Goal: Transaction & Acquisition: Book appointment/travel/reservation

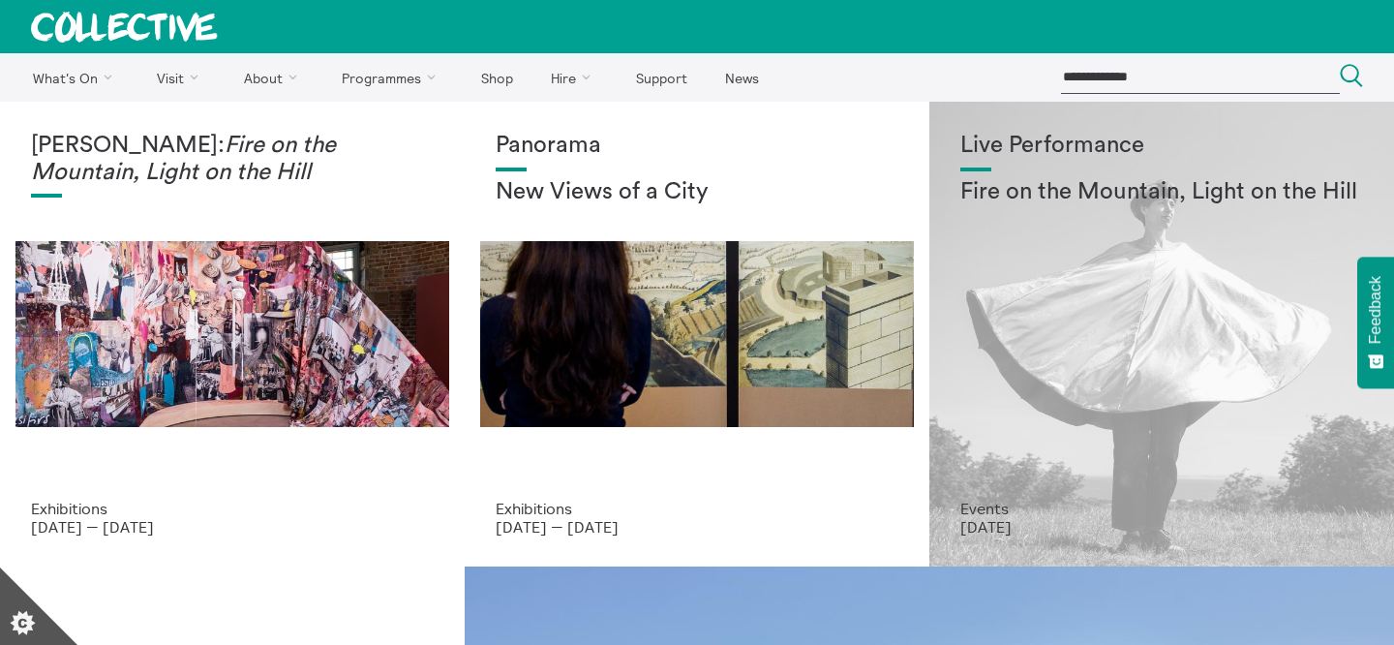
click at [1042, 212] on div "Live Performance Fire on the Mountain, Light on the Hill" at bounding box center [1161, 316] width 403 height 367
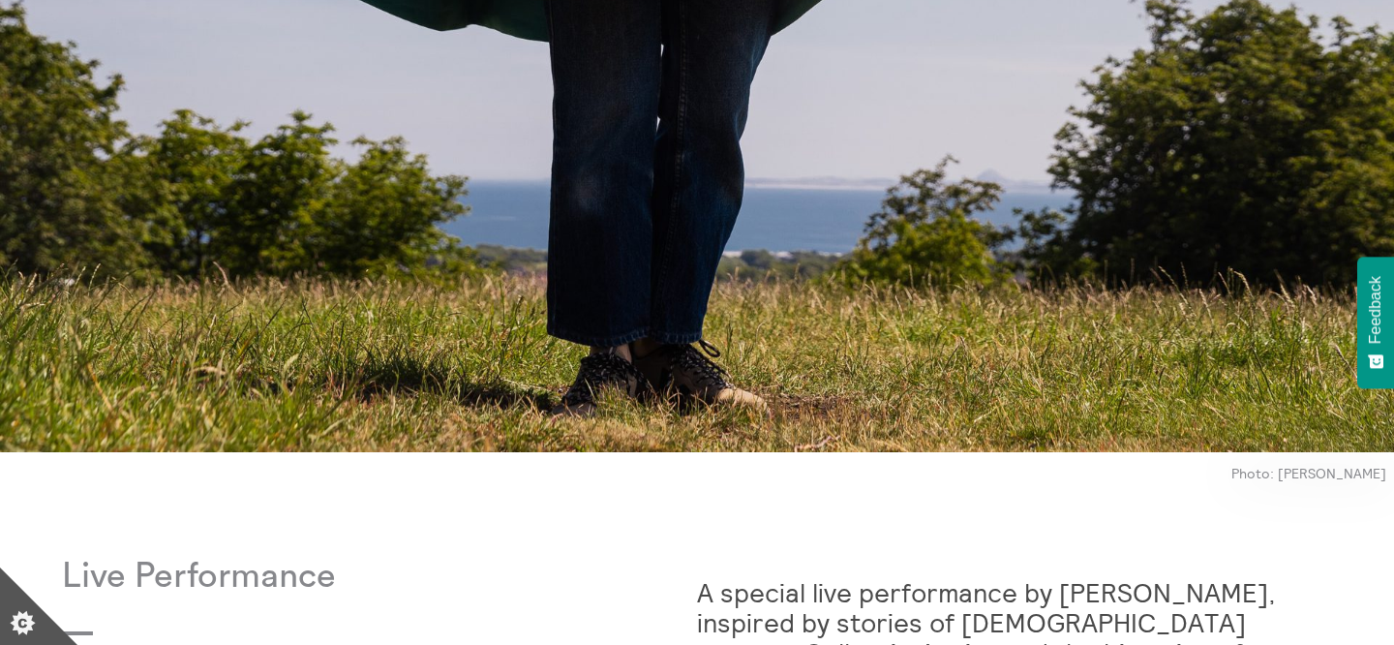
scroll to position [1593, 0]
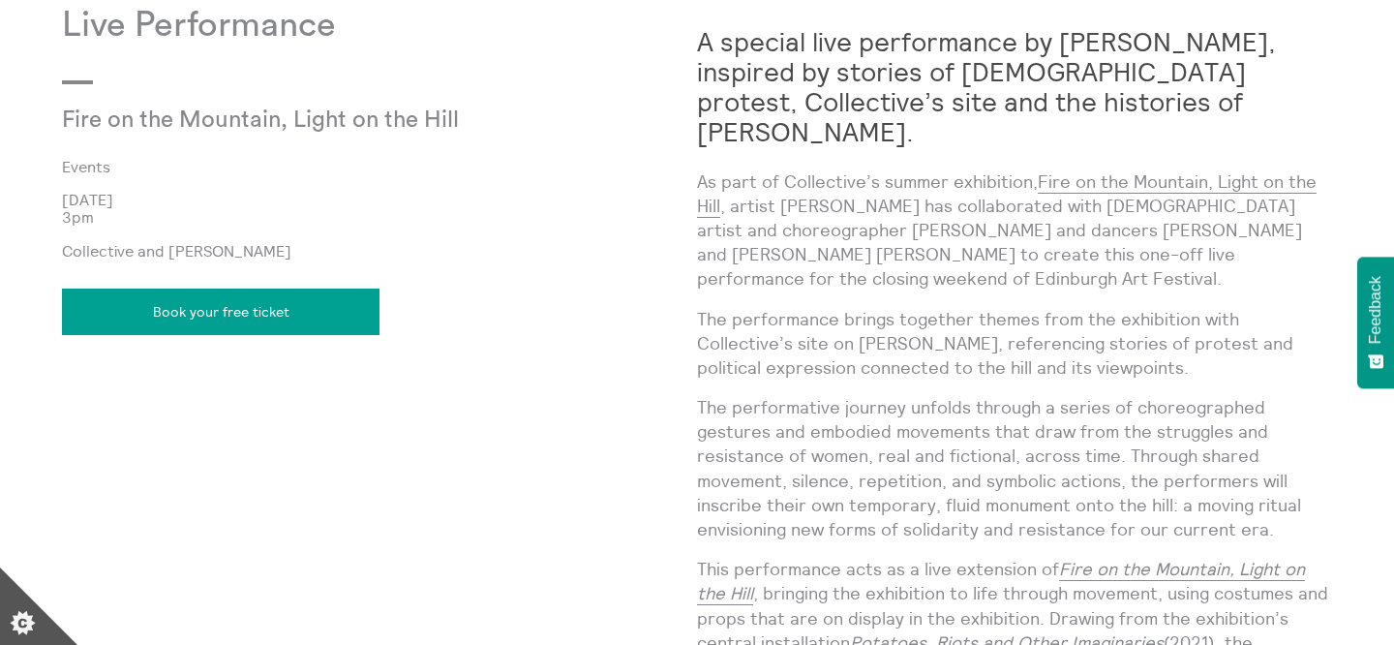
click at [239, 312] on link "Book your free ticket" at bounding box center [220, 311] width 317 height 46
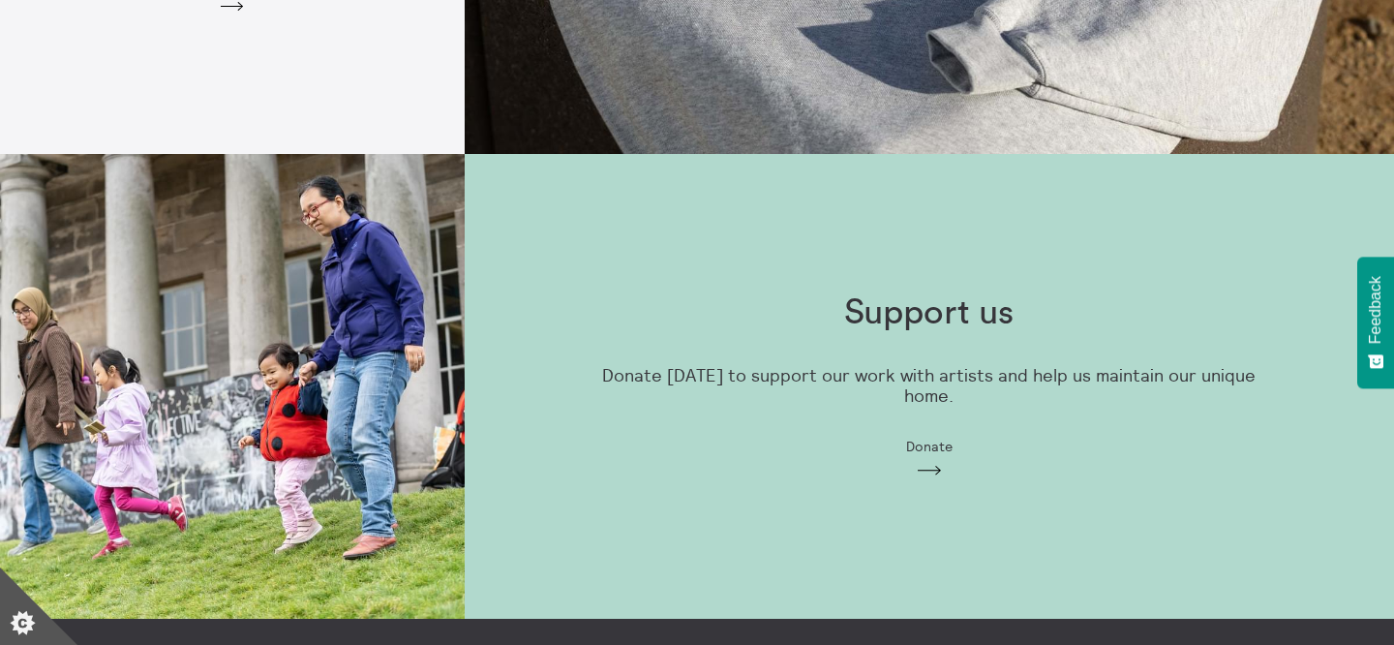
scroll to position [1830, 0]
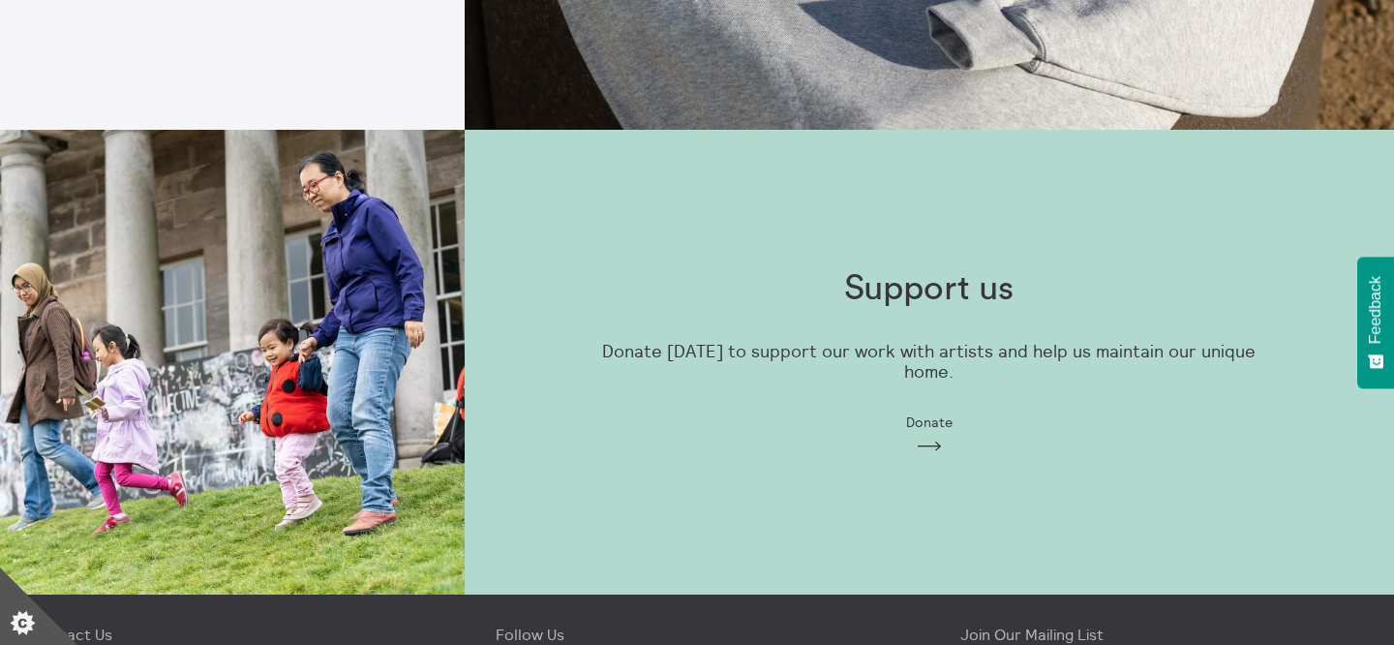
click at [896, 374] on p "Donate today to support our work with artists and help us maintain our unique h…" at bounding box center [928, 362] width 681 height 40
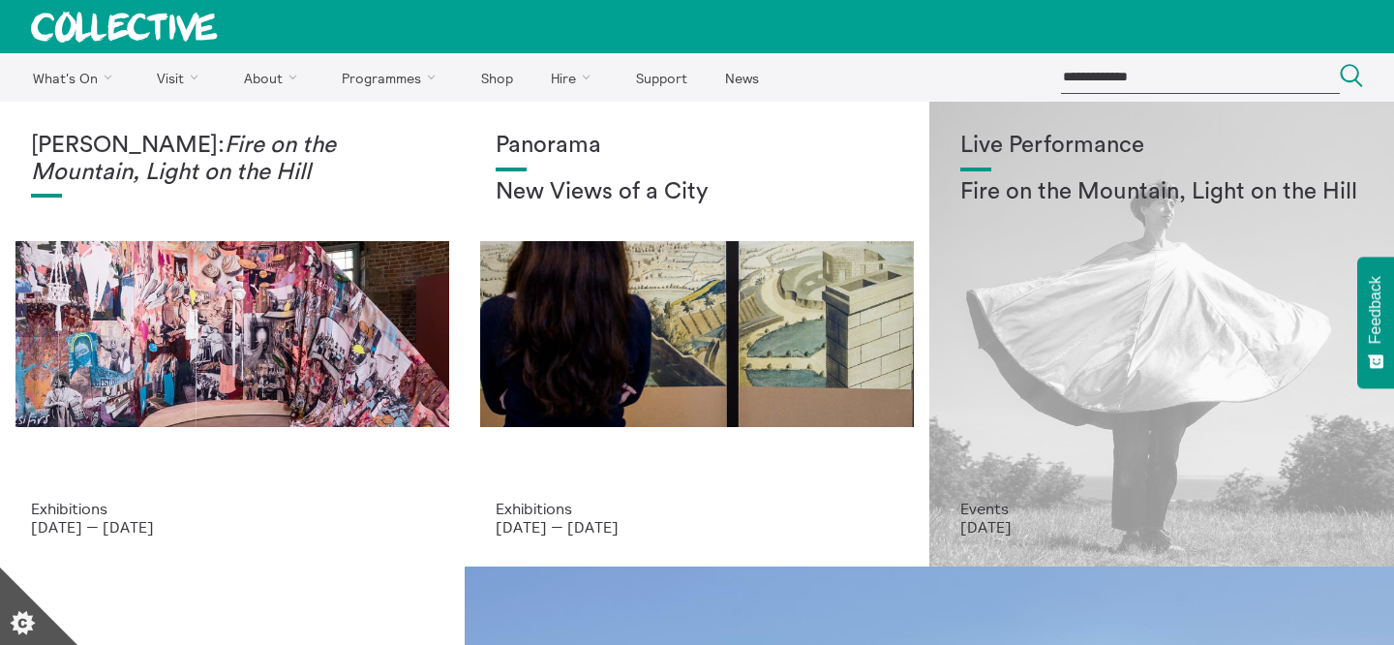
click at [1004, 266] on div "Live Performance Fire on the Mountain, Light on the Hill" at bounding box center [1161, 316] width 403 height 367
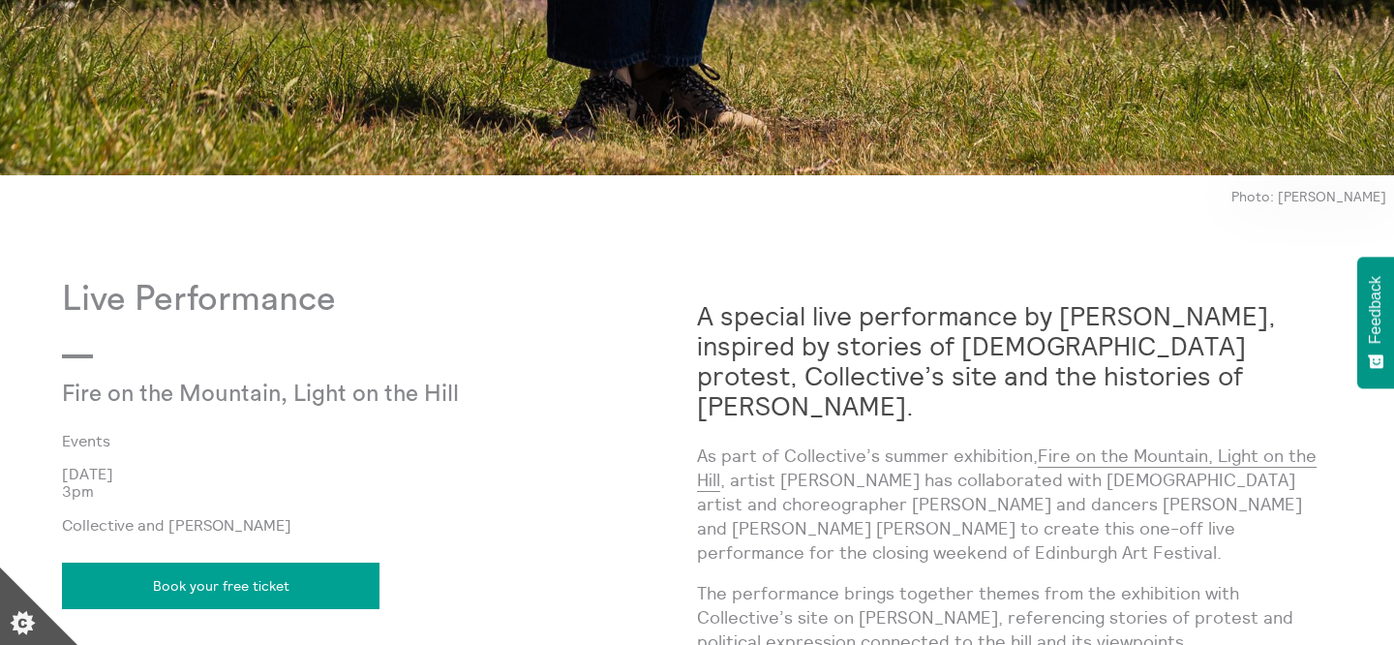
scroll to position [1384, 0]
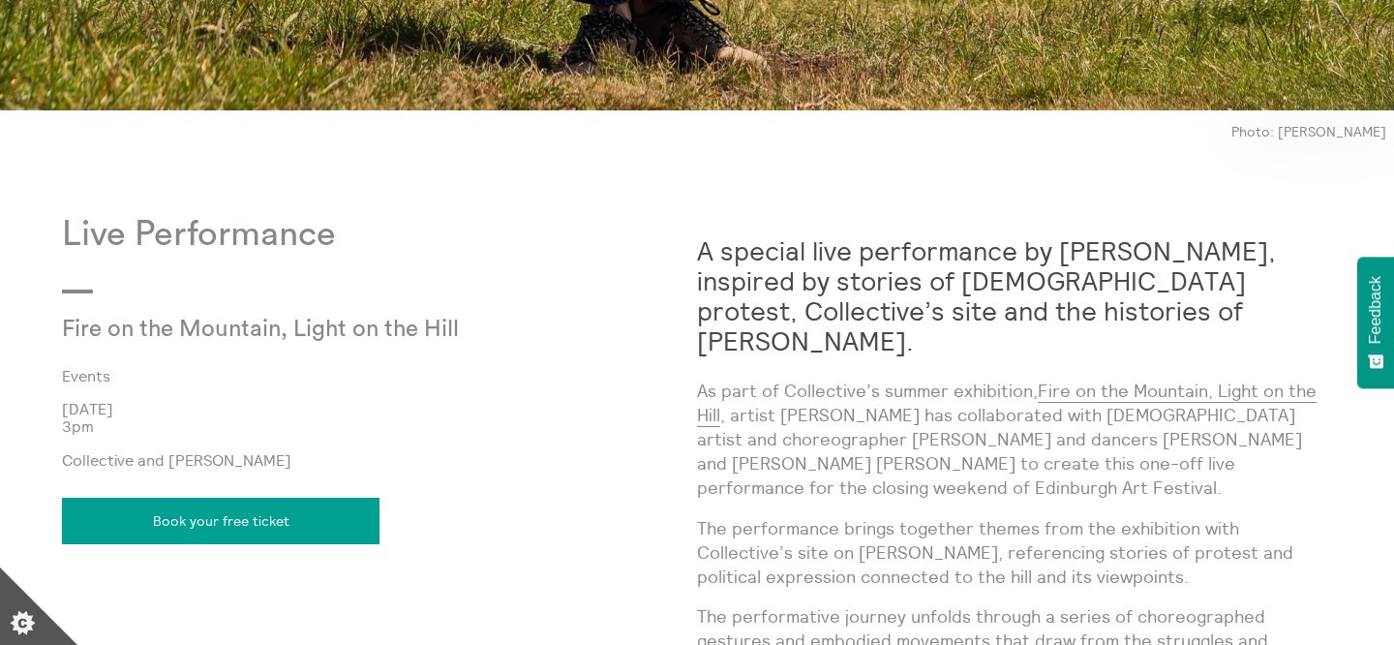
click at [221, 529] on link "Book your free ticket" at bounding box center [220, 520] width 317 height 46
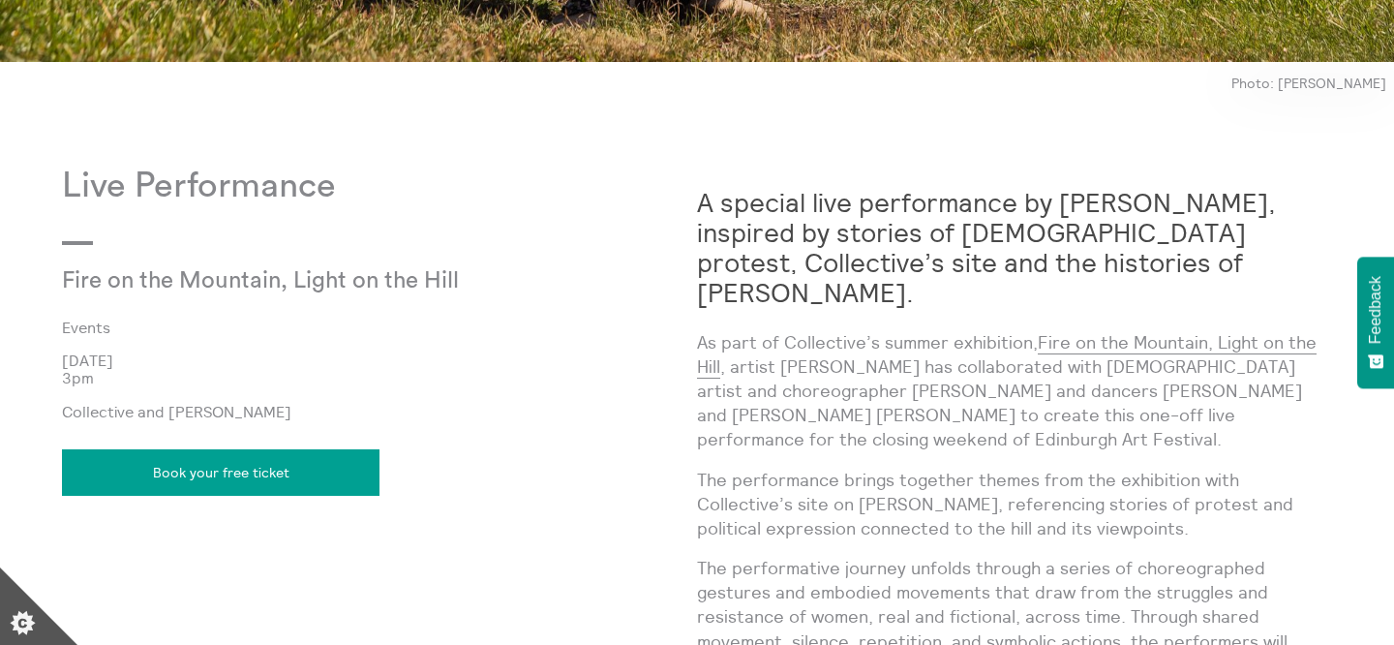
scroll to position [1440, 0]
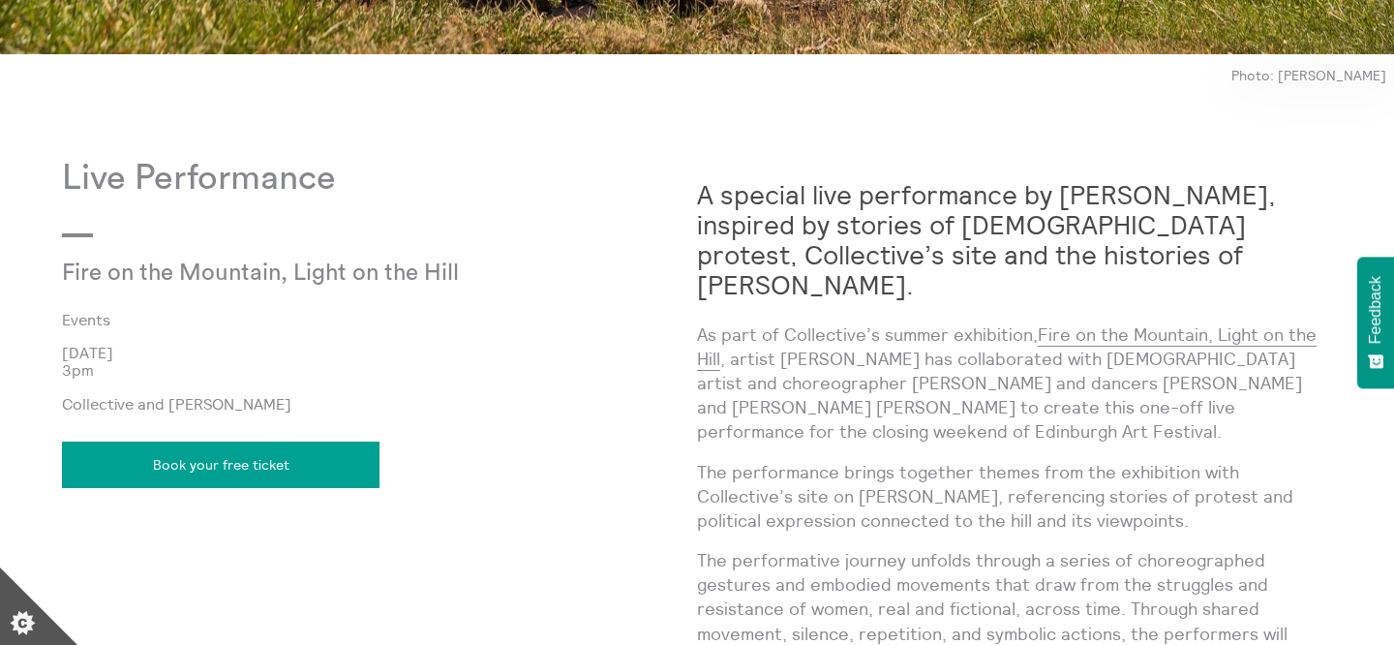
click at [915, 236] on strong "A special live performance by [PERSON_NAME], inspired by stories of [DEMOGRAPHI…" at bounding box center [986, 239] width 579 height 123
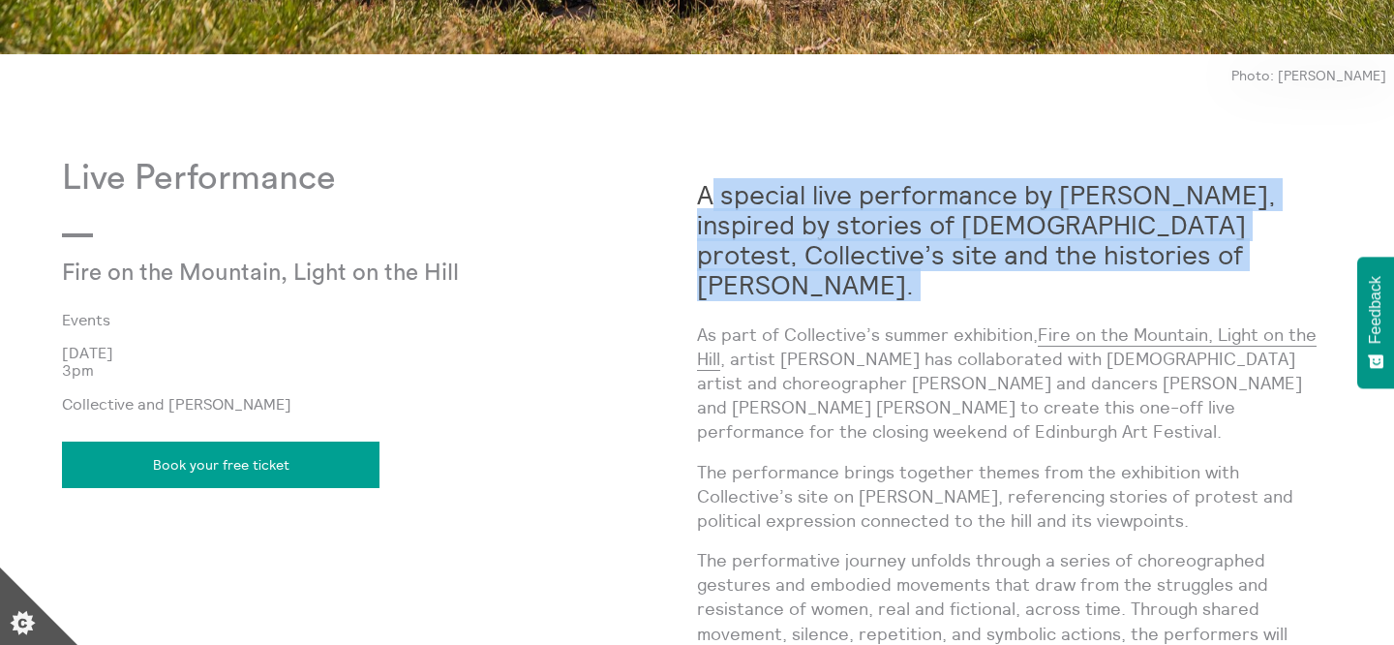
copy div "A special live performance by [PERSON_NAME], inspired by stories of [DEMOGRAPHI…"
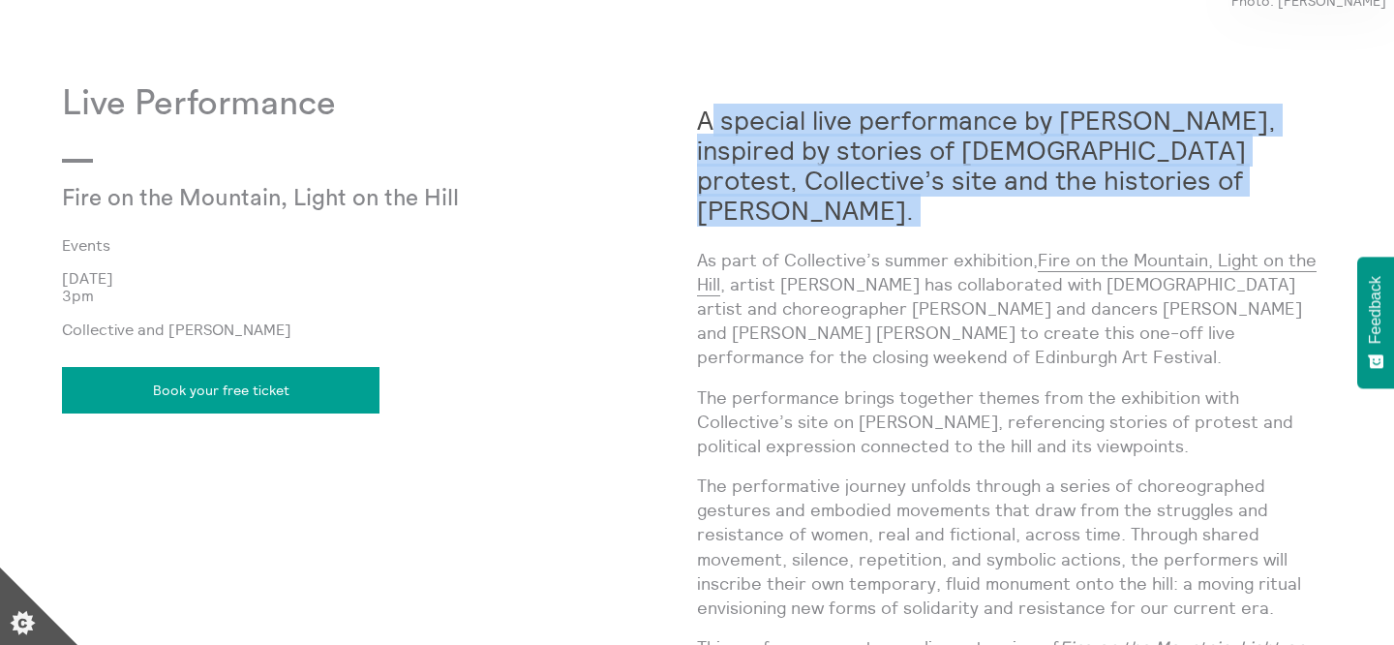
scroll to position [1516, 0]
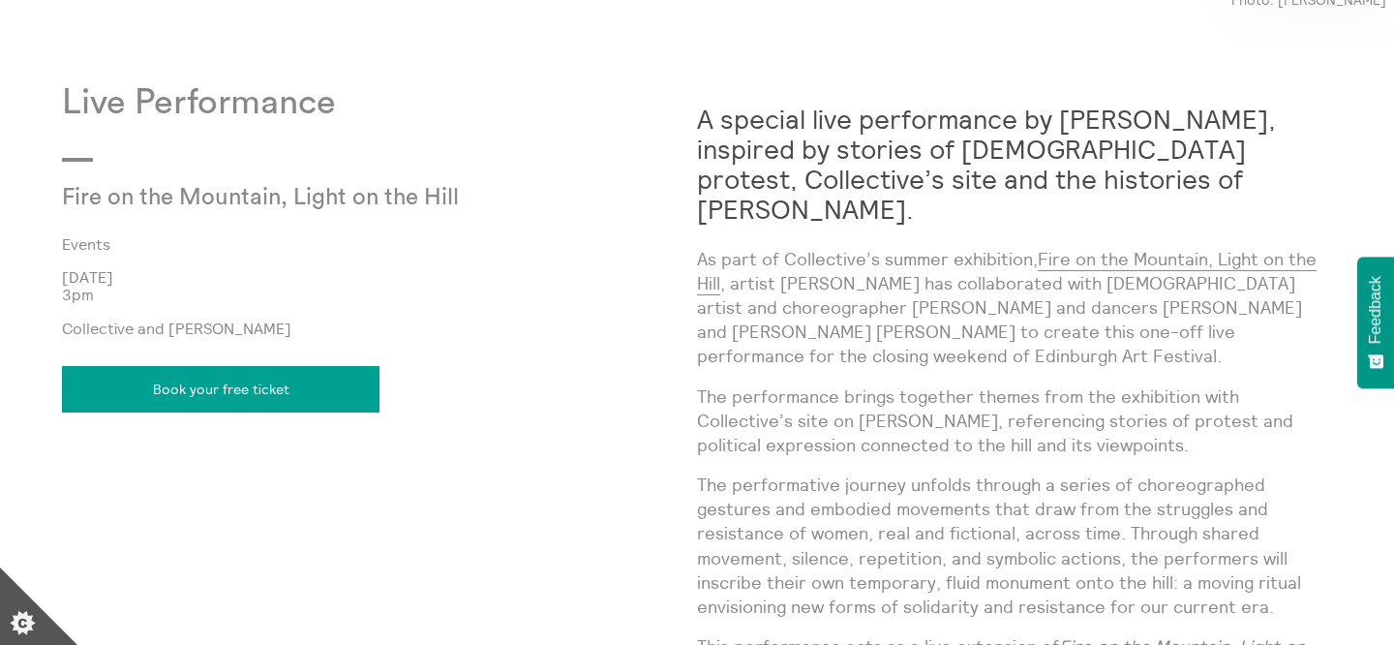
click at [913, 301] on p "As part of Collective’s summer exhibition, Fire on the Mountain, Light on the H…" at bounding box center [1014, 308] width 635 height 122
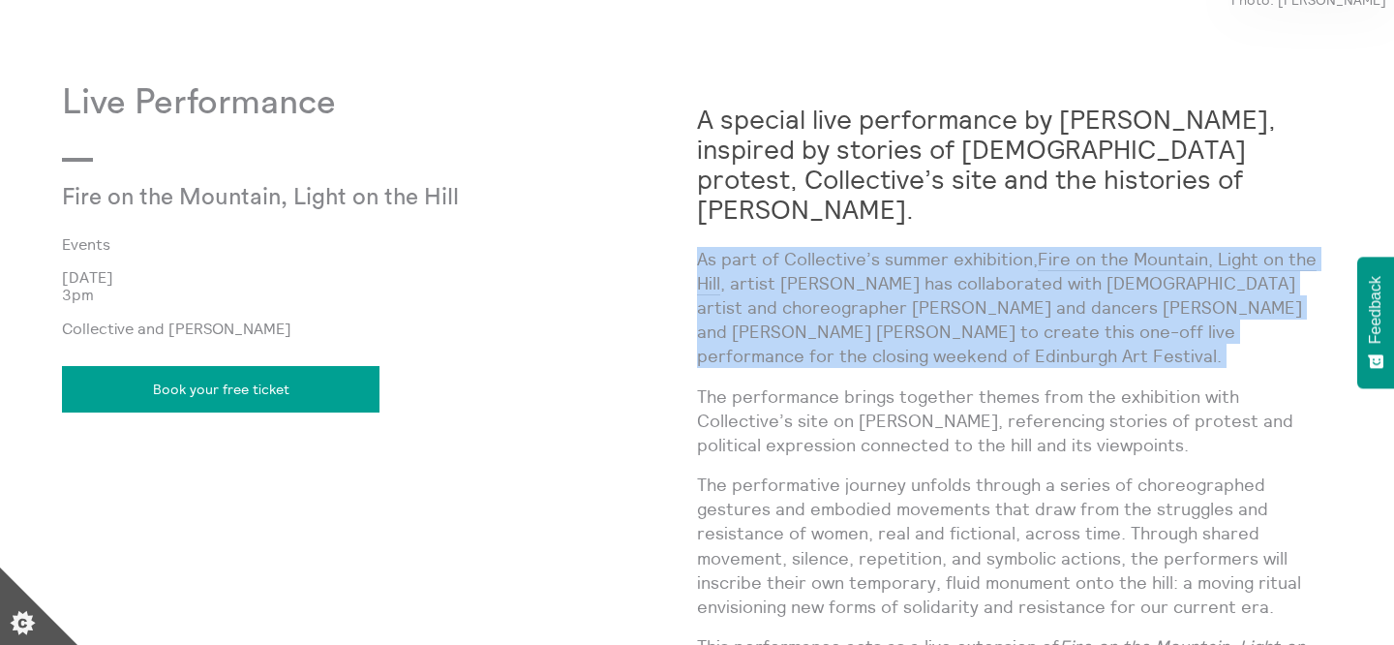
click at [911, 289] on p "As part of Collective’s summer exhibition, Fire on the Mountain, Light on the H…" at bounding box center [1014, 308] width 635 height 122
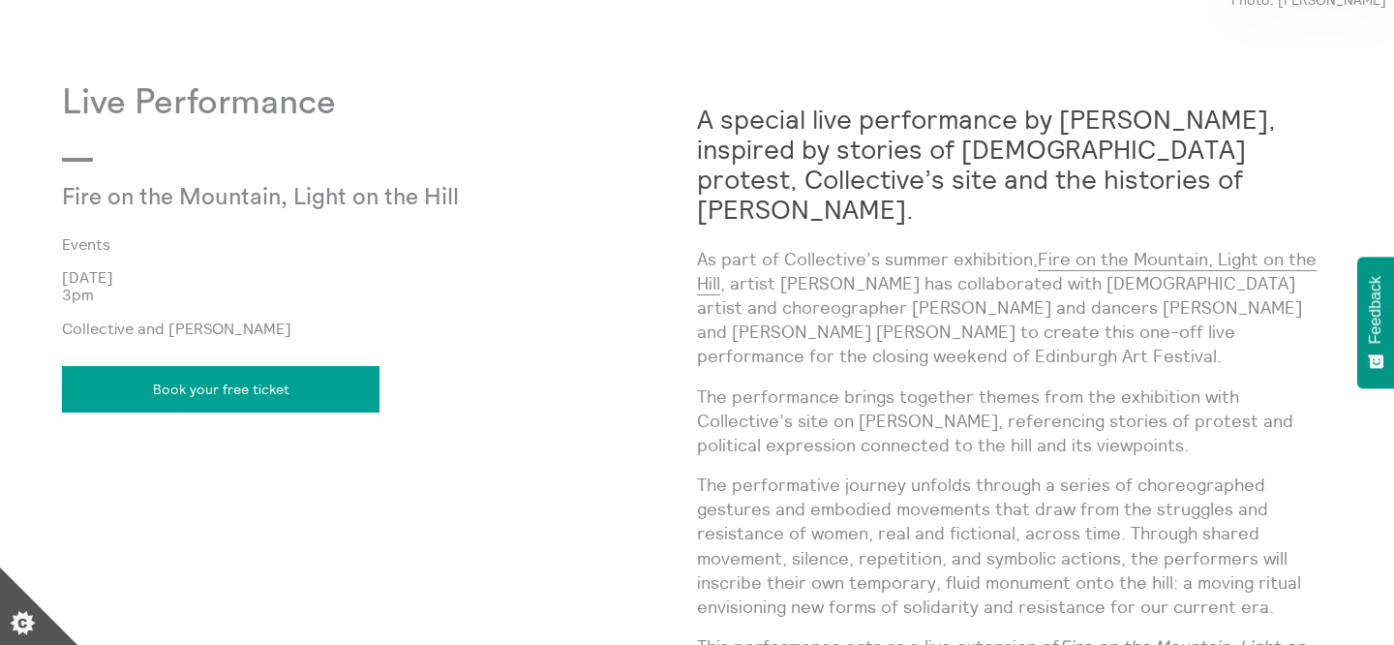
click at [911, 289] on p "As part of Collective’s summer exhibition, Fire on the Mountain, Light on the H…" at bounding box center [1014, 308] width 635 height 122
